Goal: Navigation & Orientation: Find specific page/section

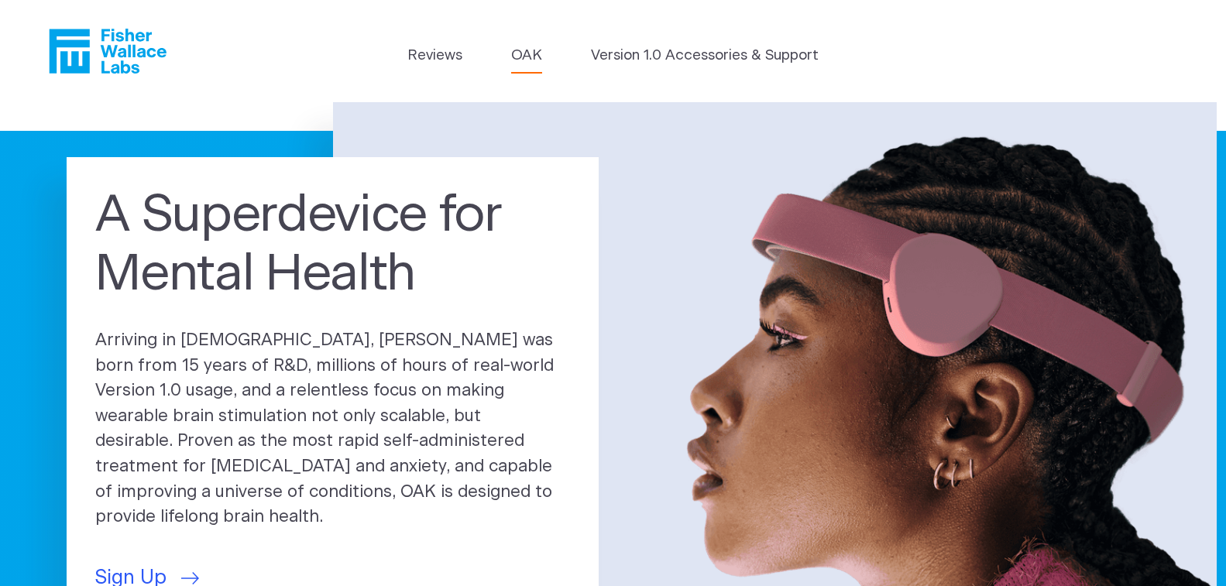
click at [530, 56] on link "OAK" at bounding box center [526, 56] width 31 height 22
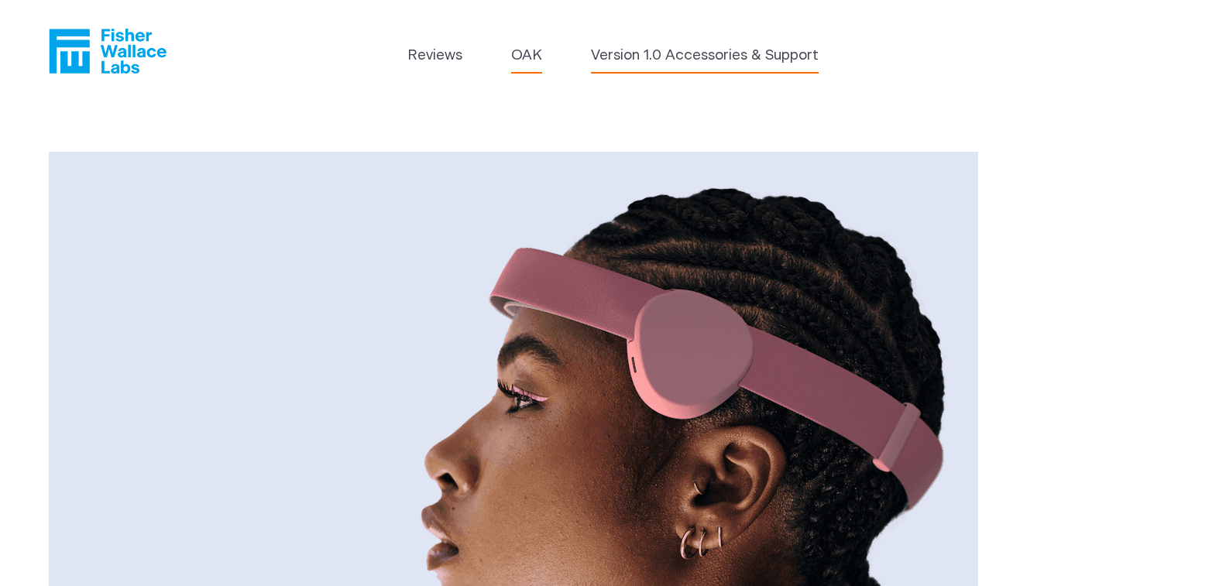
click at [678, 58] on link "Version 1.0 Accessories & Support" at bounding box center [705, 56] width 228 height 22
